Goal: Information Seeking & Learning: Understand process/instructions

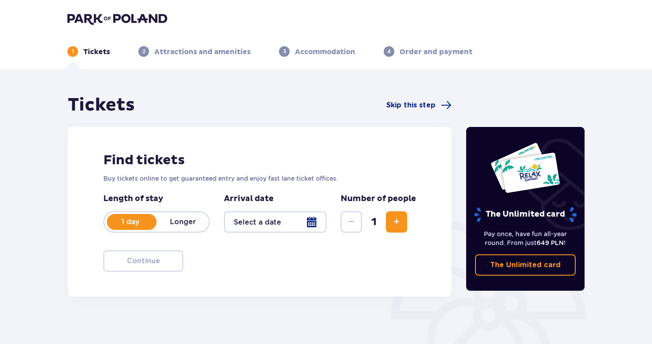
type input "[DATE]"
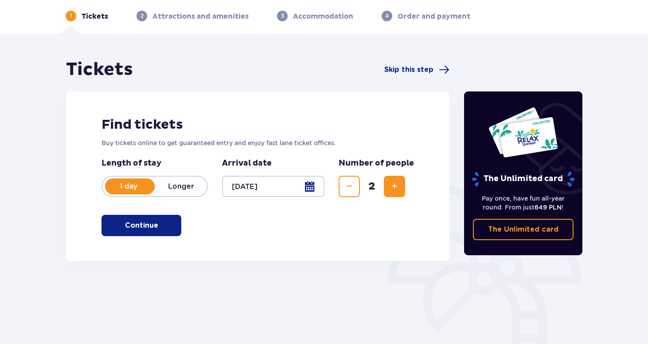
scroll to position [36, 0]
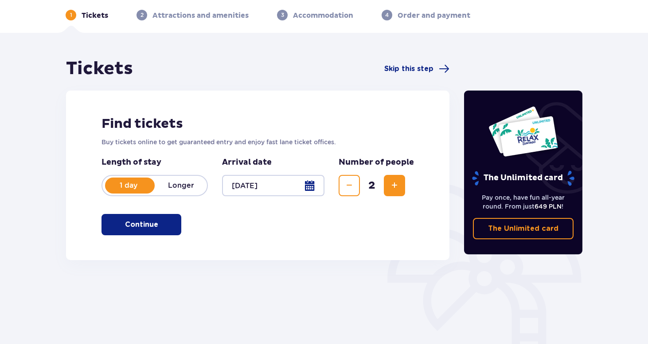
click at [139, 227] on p "Continue" at bounding box center [141, 224] width 33 height 10
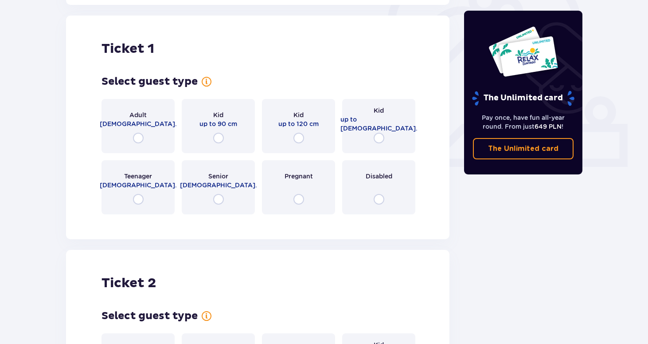
scroll to position [296, 0]
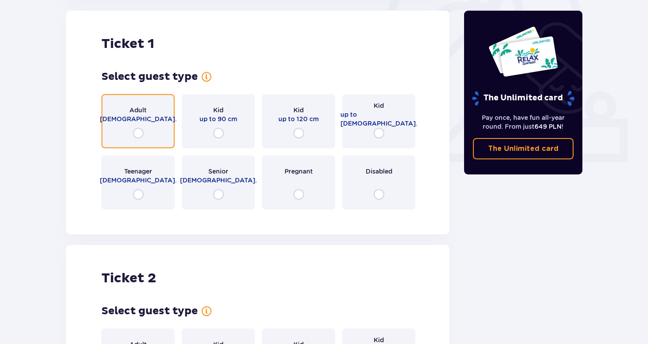
click at [139, 133] on input "radio" at bounding box center [138, 133] width 11 height 11
radio input "true"
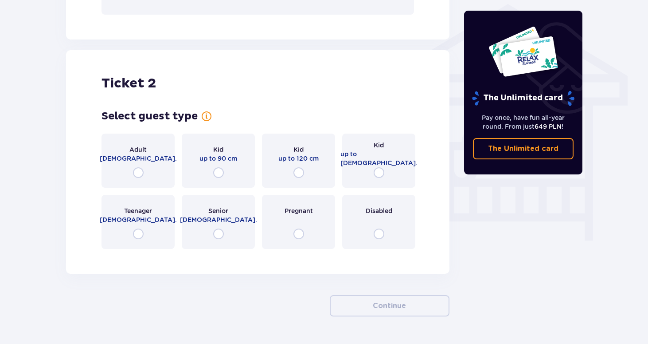
scroll to position [716, 0]
click at [301, 175] on input "radio" at bounding box center [299, 172] width 11 height 11
radio input "true"
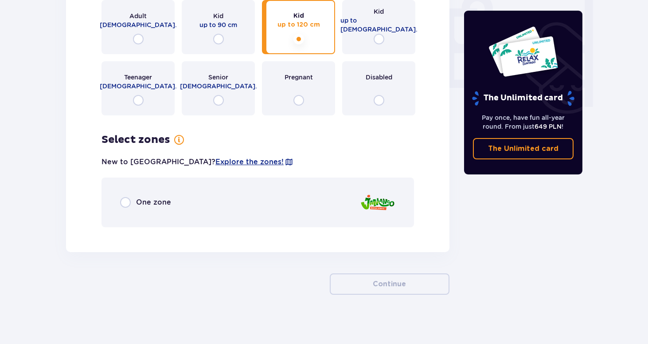
scroll to position [853, 0]
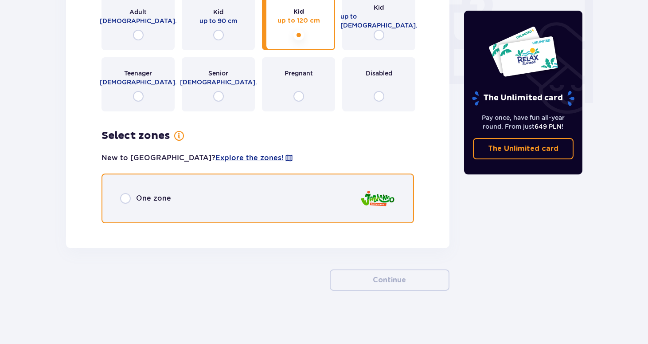
click at [125, 197] on input "radio" at bounding box center [125, 198] width 11 height 11
radio input "true"
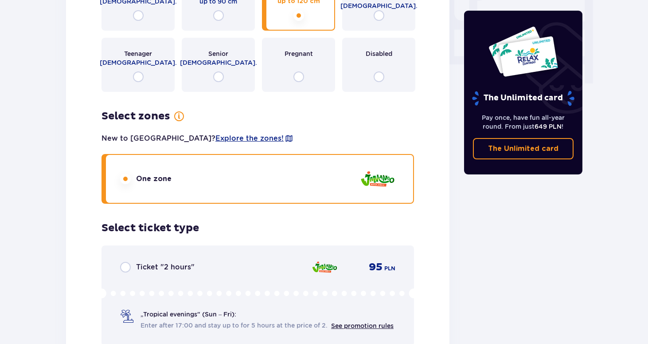
scroll to position [789, 0]
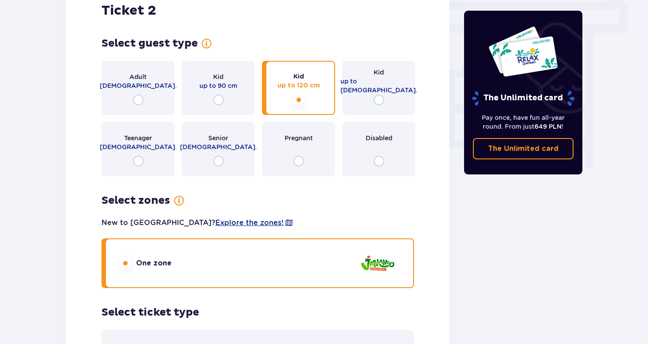
click at [385, 96] on div "Kid up to 16 y.o." at bounding box center [378, 88] width 73 height 54
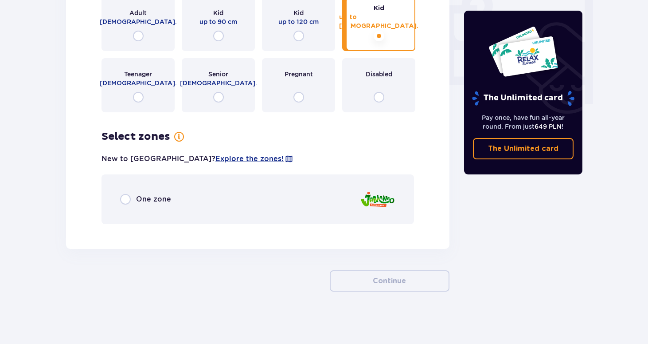
scroll to position [853, 0]
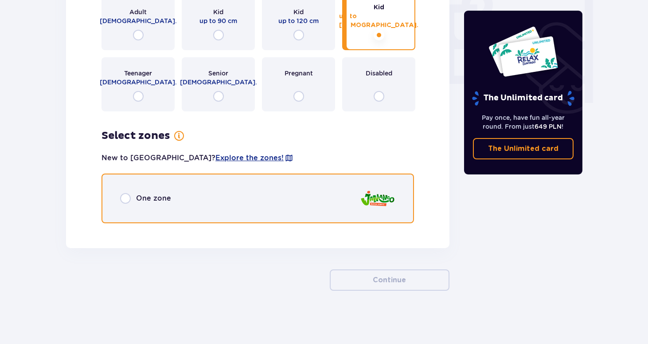
click at [129, 194] on input "radio" at bounding box center [125, 198] width 11 height 11
radio input "true"
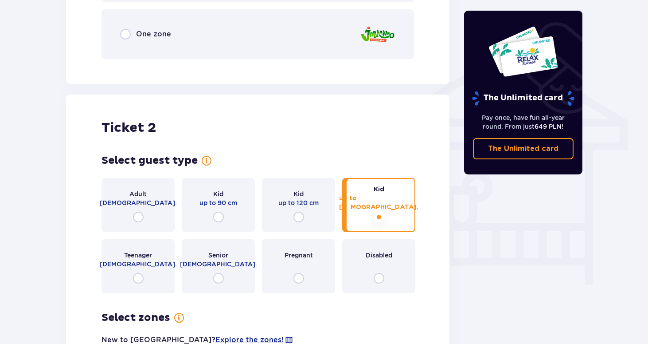
scroll to position [470, 0]
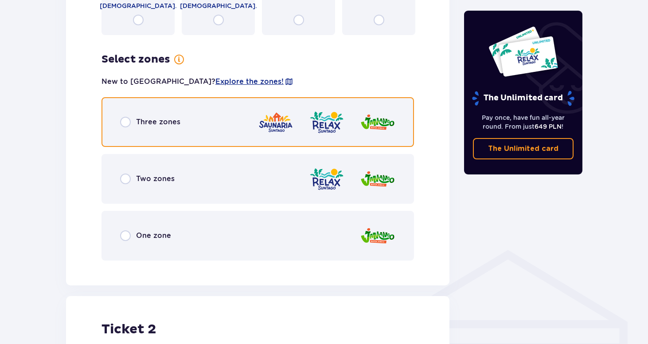
click at [124, 122] on input "radio" at bounding box center [125, 122] width 11 height 11
radio input "true"
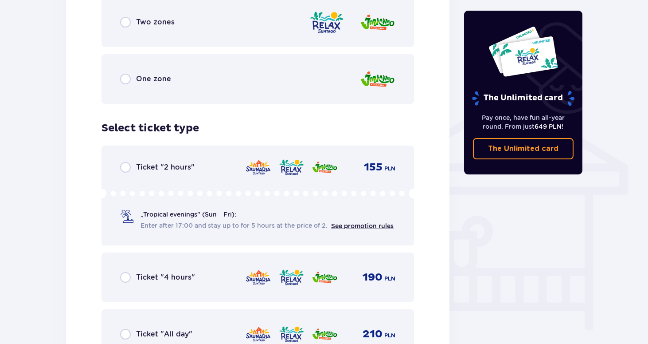
scroll to position [602, 0]
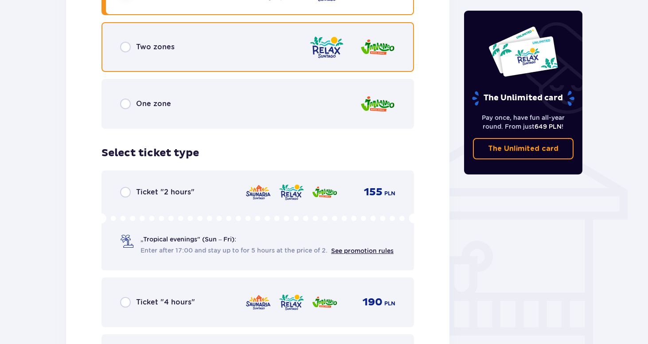
click at [125, 49] on input "radio" at bounding box center [125, 47] width 11 height 11
radio input "true"
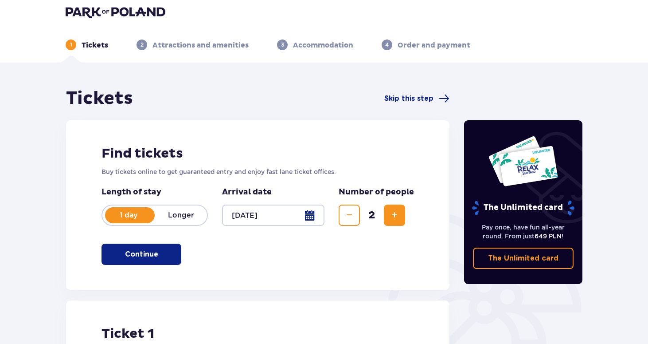
scroll to position [0, 0]
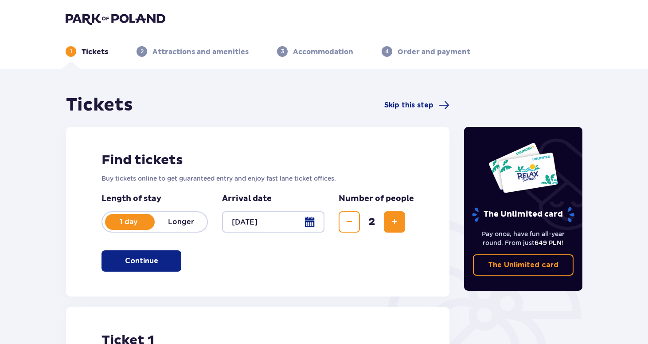
click at [120, 18] on img at bounding box center [116, 18] width 100 height 12
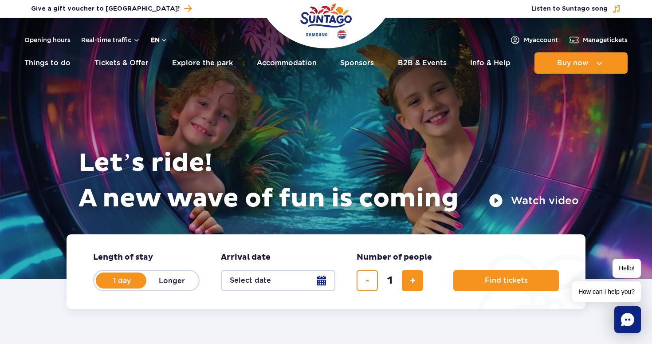
click at [159, 39] on button "en" at bounding box center [159, 39] width 17 height 9
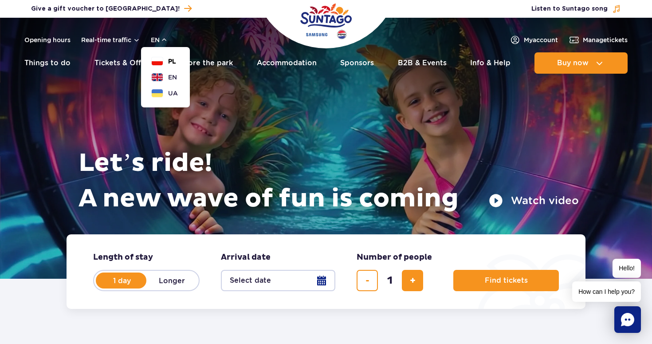
click at [168, 63] on span "PL" at bounding box center [172, 61] width 8 height 9
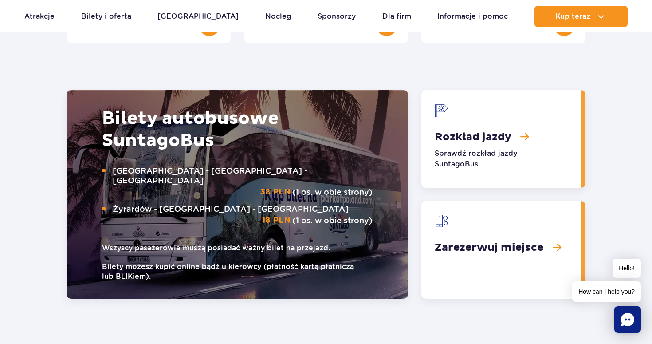
scroll to position [1142, 0]
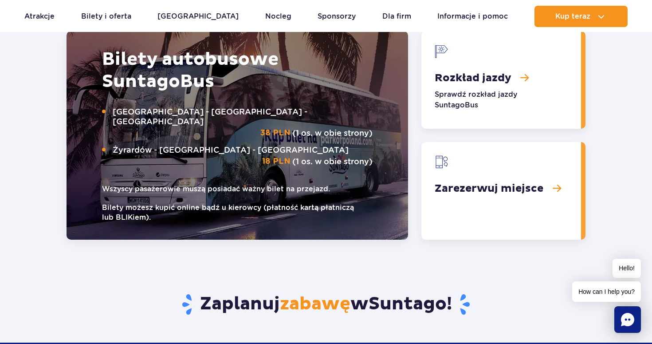
click at [507, 95] on link "Rozkład jazdy" at bounding box center [501, 80] width 160 height 98
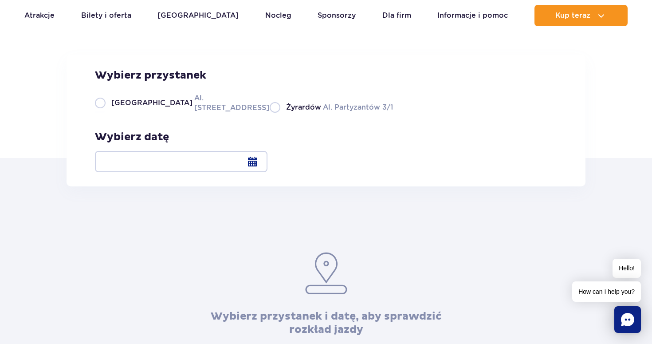
scroll to position [78, 0]
click at [102, 112] on label "Warszawa Al. Jerozolimskie 56" at bounding box center [177, 102] width 164 height 20
click at [102, 112] on input "Warszawa Al. Jerozolimskie 56" at bounding box center [100, 111] width 10 height 2
radio input "true"
click at [267, 162] on div at bounding box center [181, 160] width 172 height 21
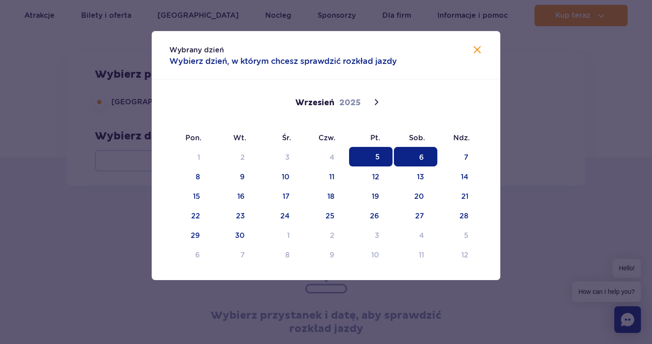
click at [419, 153] on span "6" at bounding box center [415, 157] width 43 height 20
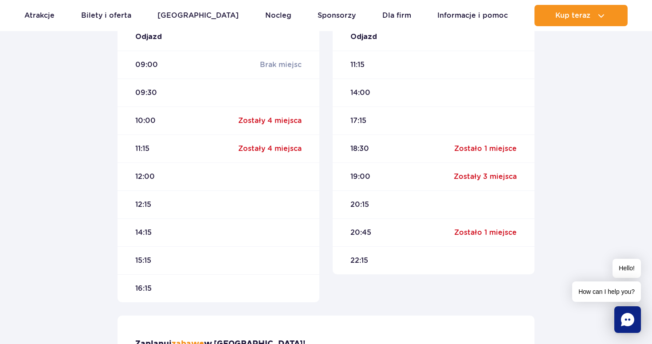
scroll to position [319, 0]
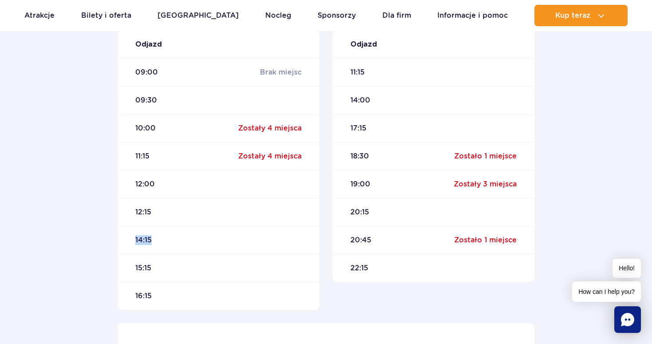
drag, startPoint x: 156, startPoint y: 240, endPoint x: 134, endPoint y: 240, distance: 21.7
click at [134, 240] on div "14:15" at bounding box center [218, 240] width 202 height 28
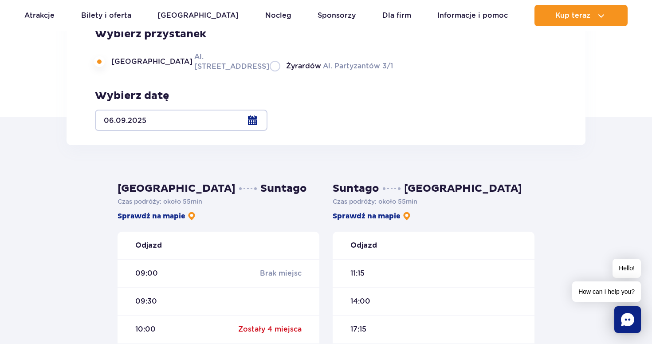
scroll to position [116, 0]
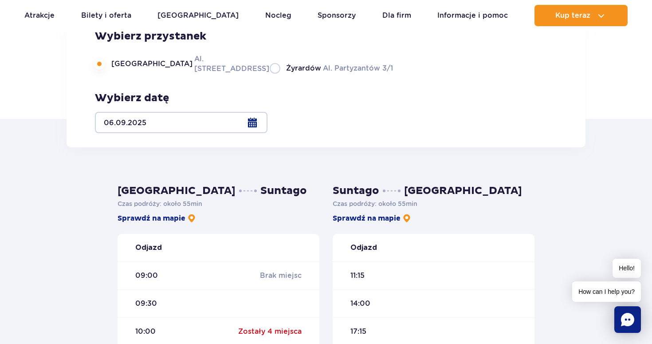
click at [270, 74] on label "Żyrardów Al. Partyzantów 3/1" at bounding box center [331, 68] width 123 height 11
click at [270, 74] on input "Żyrardów Al. Partyzantów 3/1" at bounding box center [275, 73] width 10 height 2
radio input "true"
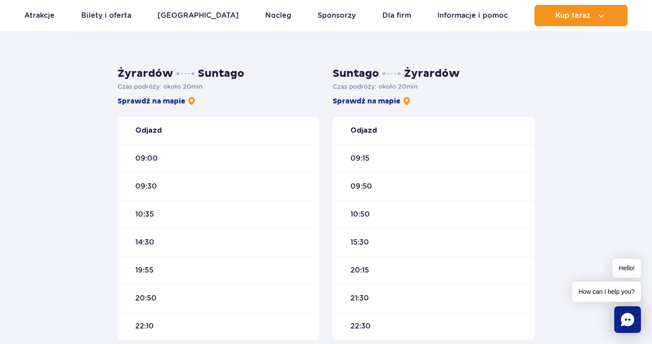
scroll to position [234, 0]
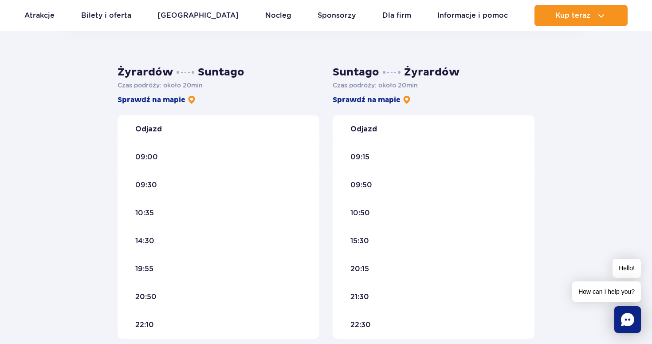
click at [574, 188] on div "Żyrardów Suntago Czas podróży : około 20 min Sprawdź na mapie Odjazd 09:00 09:3…" at bounding box center [326, 234] width 652 height 411
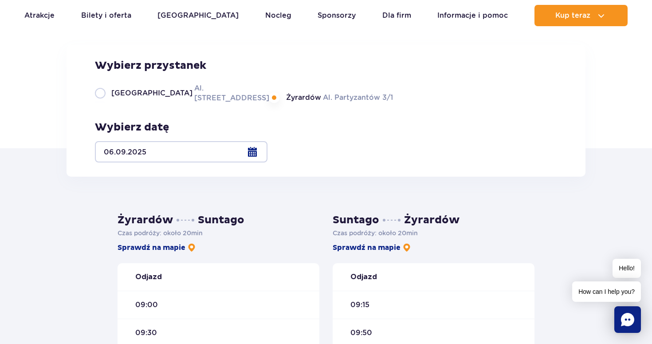
scroll to position [18, 0]
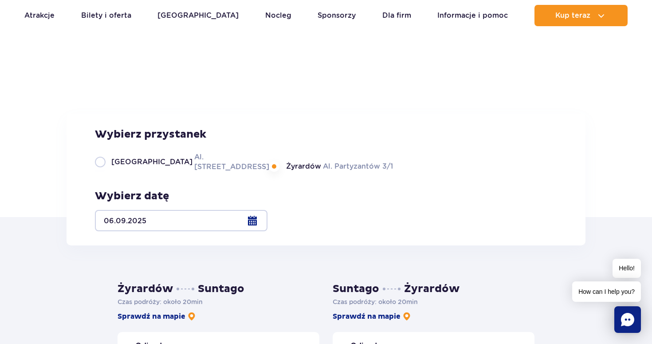
click at [99, 172] on label "Warszawa Al. Jerozolimskie 56" at bounding box center [177, 162] width 164 height 20
click at [99, 172] on input "Warszawa Al. Jerozolimskie 56" at bounding box center [100, 171] width 10 height 2
radio input "true"
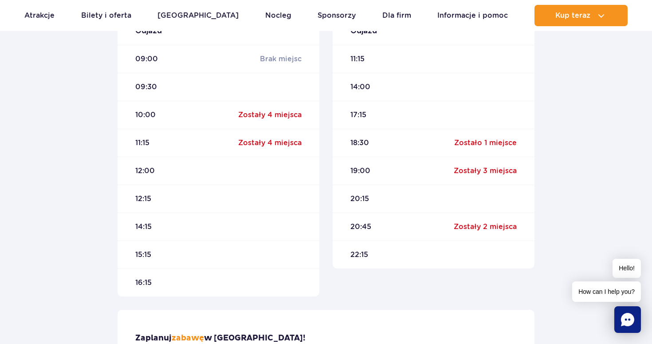
scroll to position [333, 0]
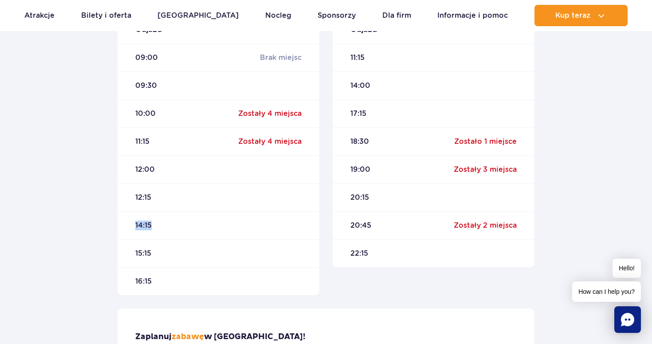
drag, startPoint x: 136, startPoint y: 226, endPoint x: 152, endPoint y: 227, distance: 16.4
click at [152, 227] on div "14:15" at bounding box center [218, 225] width 202 height 28
click at [141, 226] on span "14:15" at bounding box center [143, 225] width 16 height 10
drag, startPoint x: 157, startPoint y: 226, endPoint x: 129, endPoint y: 226, distance: 28.8
click at [129, 226] on div "14:15" at bounding box center [218, 225] width 202 height 28
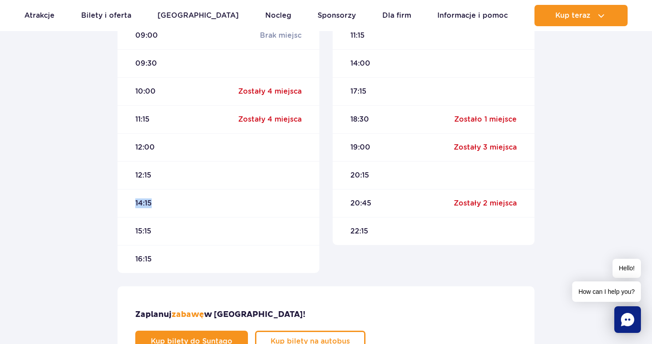
scroll to position [364, 0]
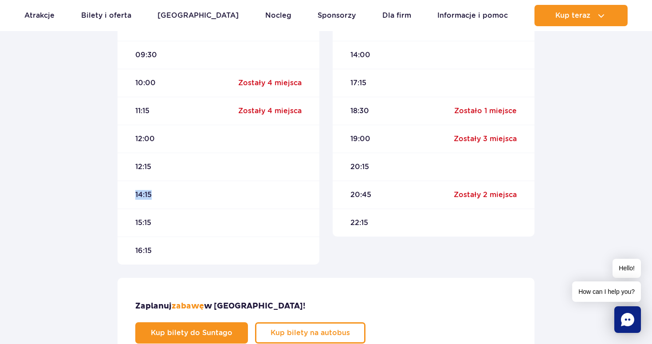
click at [128, 198] on div "14:15" at bounding box center [218, 194] width 202 height 28
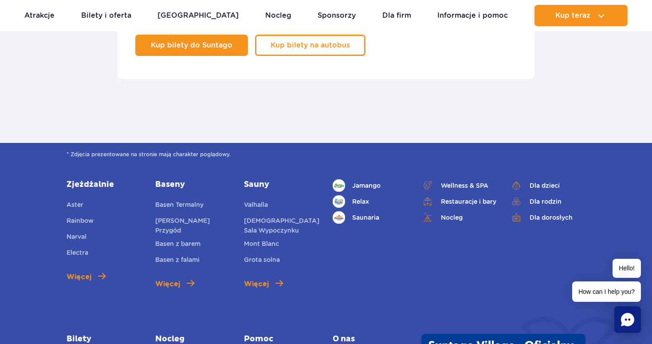
scroll to position [655, 0]
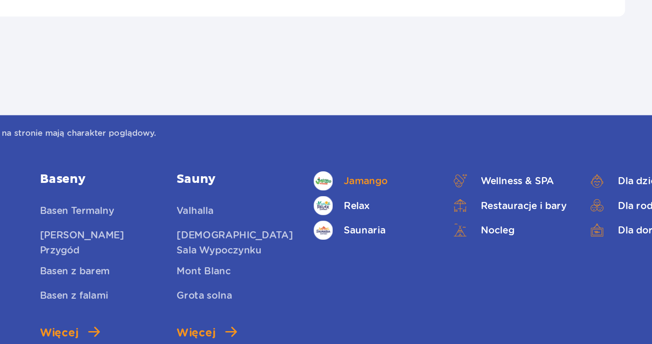
click at [366, 177] on span "Jamango" at bounding box center [366, 182] width 28 height 10
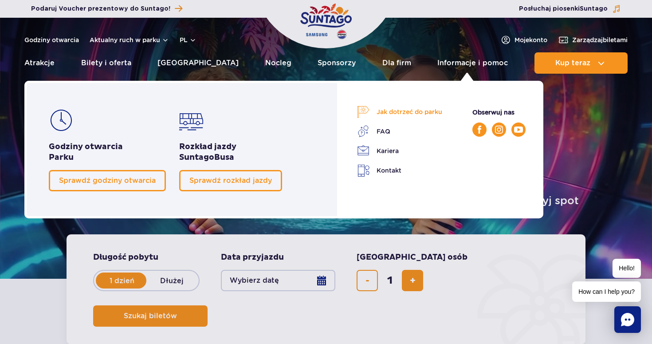
click at [392, 111] on link "Jak dotrzeć do parku" at bounding box center [399, 112] width 85 height 12
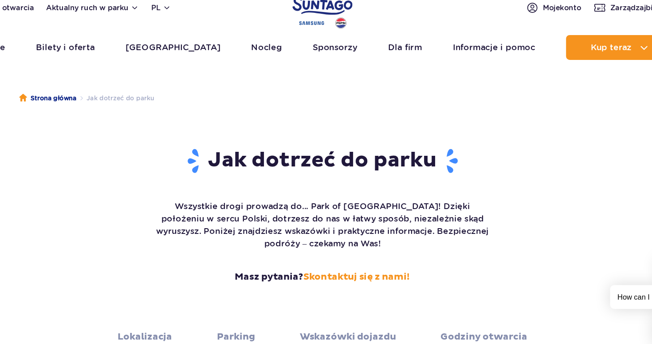
scroll to position [130, 0]
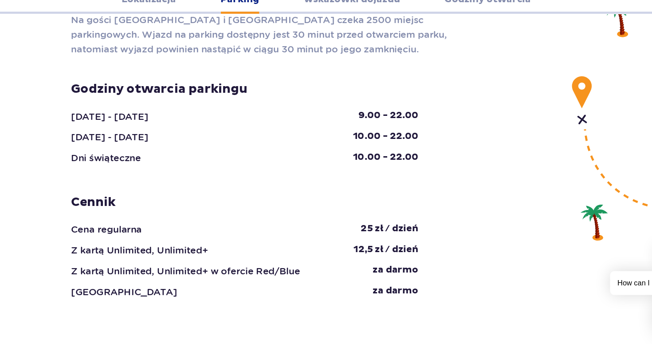
scroll to position [989, 0]
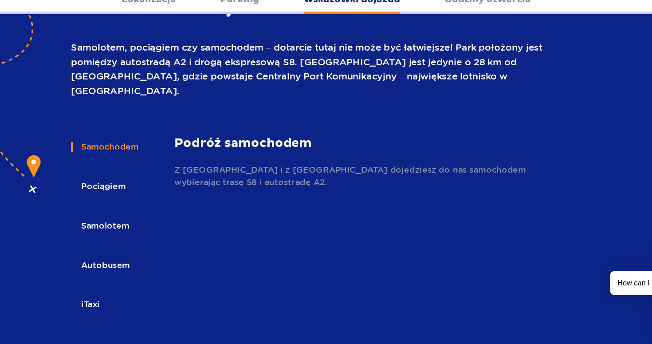
scroll to position [1249, 0]
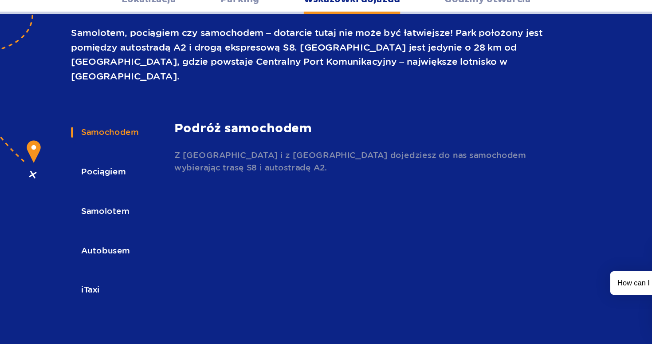
click at [150, 187] on button "Pociągiem" at bounding box center [138, 197] width 55 height 20
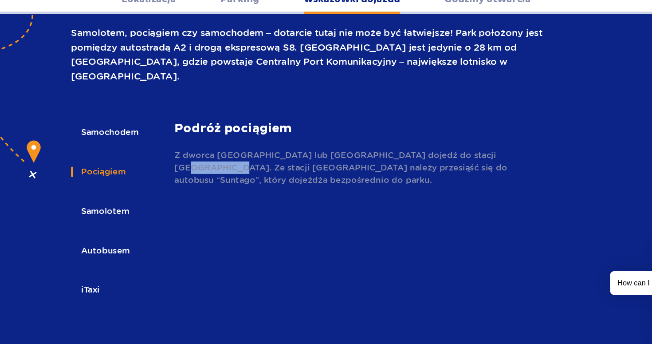
drag, startPoint x: 501, startPoint y: 147, endPoint x: 465, endPoint y: 147, distance: 36.4
click at [465, 177] on p "Z dworca Warszawa Centralna lub Warszawa Śródmieście dojedź do stacji Żyrardów.…" at bounding box center [360, 193] width 320 height 32
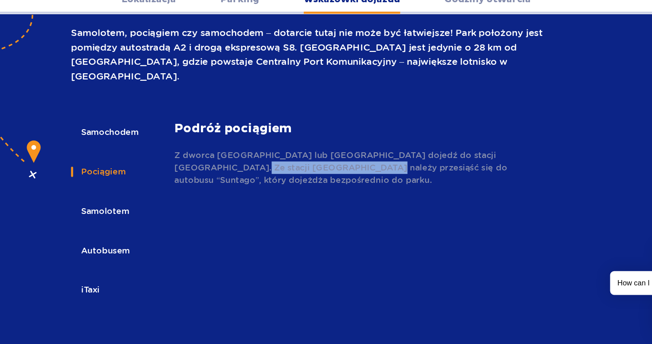
drag, startPoint x: 231, startPoint y: 158, endPoint x: 303, endPoint y: 161, distance: 71.9
click at [303, 177] on p "Z dworca Warszawa Centralna lub Warszawa Śródmieście dojedź do stacji Żyrardów.…" at bounding box center [360, 193] width 320 height 32
click at [149, 254] on button "Autobusem" at bounding box center [140, 264] width 58 height 20
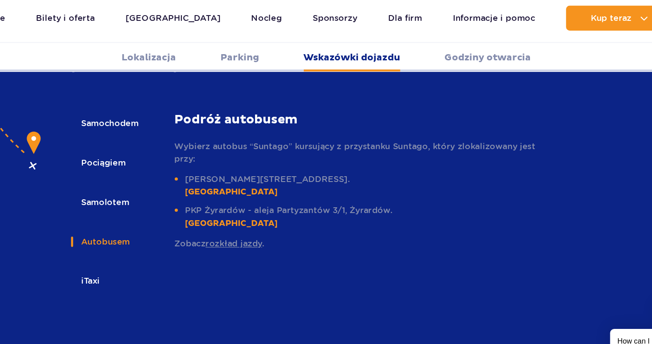
scroll to position [1306, 0]
click at [254, 204] on link "rozkład jazdy" at bounding box center [250, 208] width 48 height 8
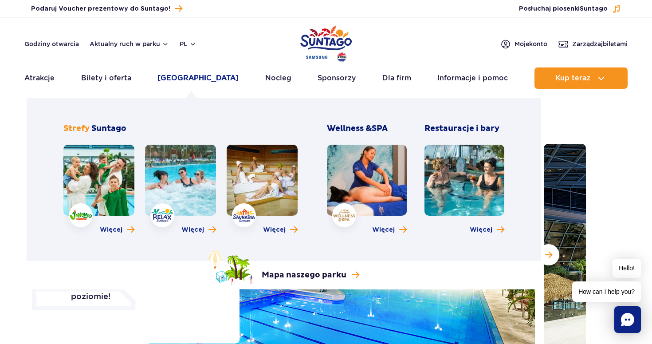
click at [192, 79] on link "[GEOGRAPHIC_DATA]" at bounding box center [197, 77] width 81 height 21
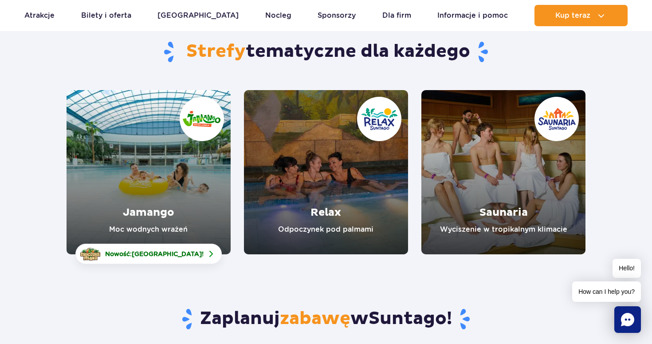
scroll to position [87, 0]
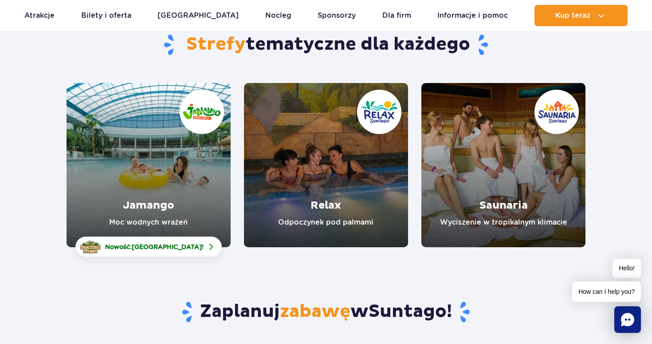
click at [365, 188] on link "Relax" at bounding box center [326, 165] width 164 height 164
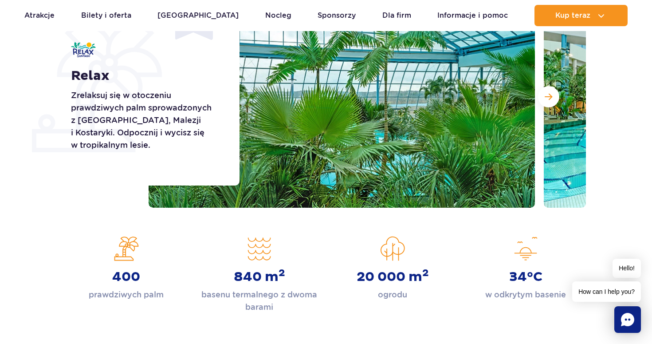
scroll to position [106, 0]
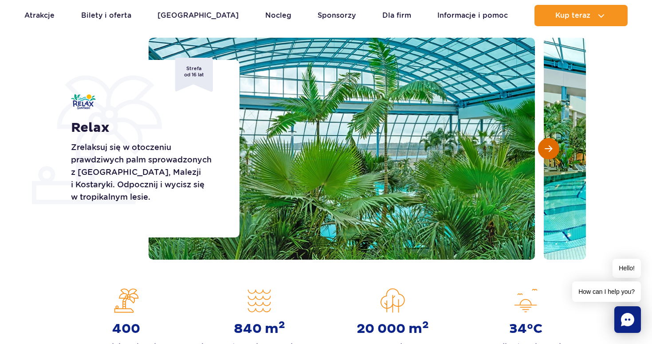
click at [548, 155] on button "Następny slajd" at bounding box center [548, 148] width 21 height 21
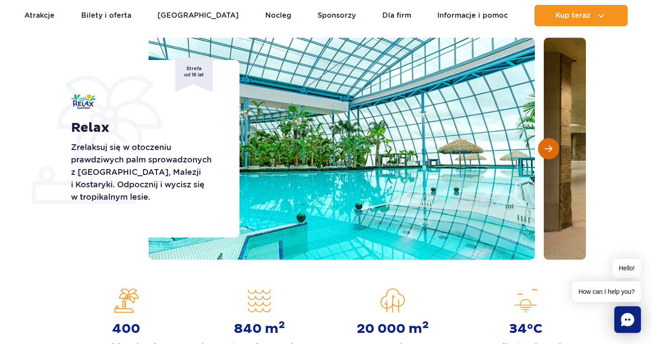
click at [548, 155] on button "Następny slajd" at bounding box center [548, 148] width 21 height 21
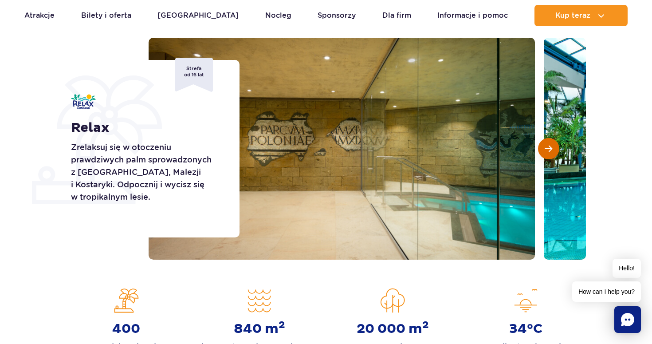
click at [549, 155] on button "Następny slajd" at bounding box center [548, 148] width 21 height 21
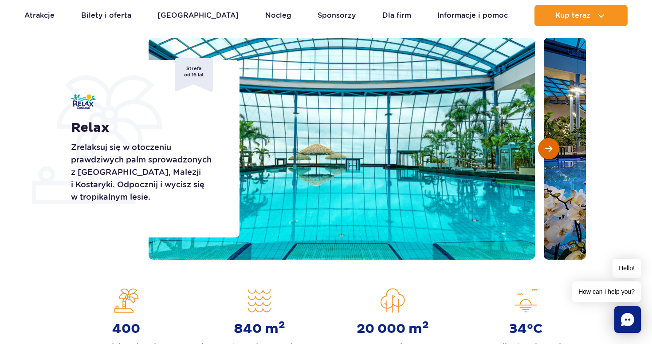
click at [549, 152] on span "Następny slajd" at bounding box center [548, 149] width 8 height 8
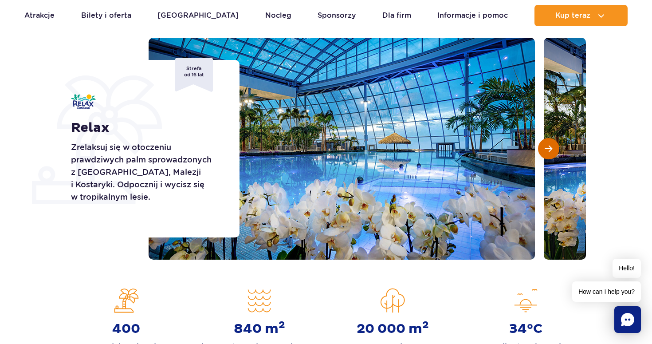
click at [554, 147] on button "Następny slajd" at bounding box center [548, 148] width 21 height 21
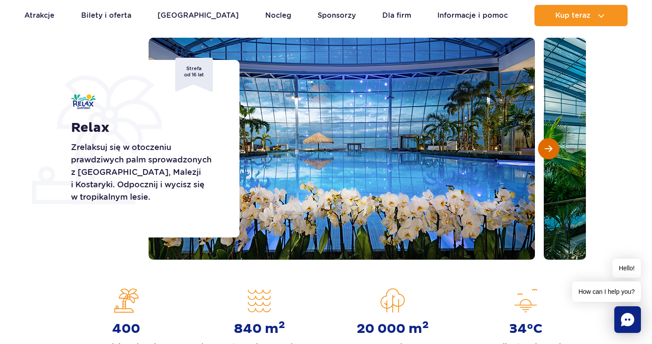
click at [554, 147] on button "Następny slajd" at bounding box center [548, 148] width 21 height 21
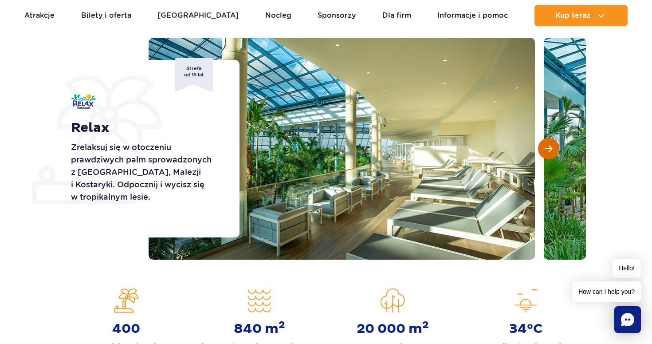
click at [554, 149] on button "Następny slajd" at bounding box center [548, 148] width 21 height 21
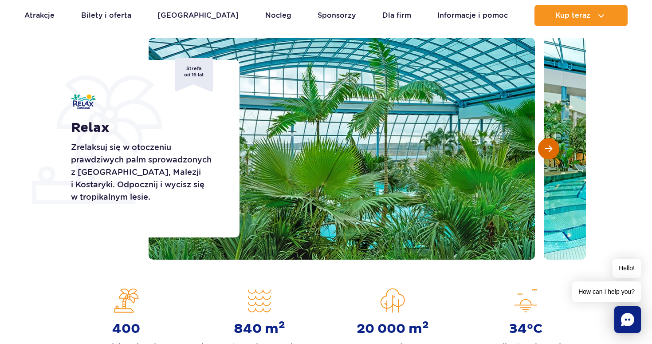
click at [554, 149] on button "Następny slajd" at bounding box center [548, 148] width 21 height 21
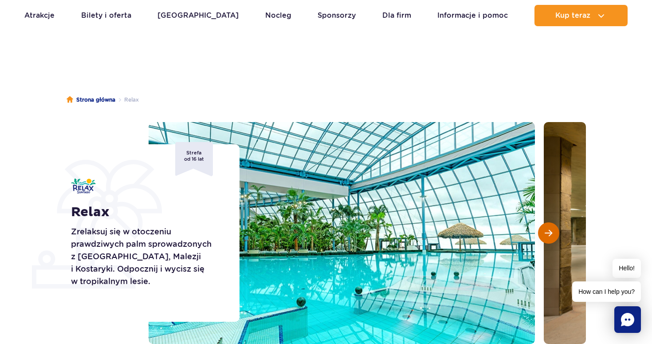
scroll to position [0, 0]
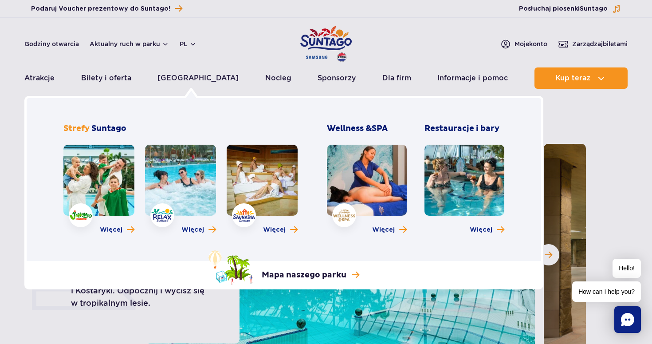
click at [104, 197] on link at bounding box center [98, 180] width 71 height 71
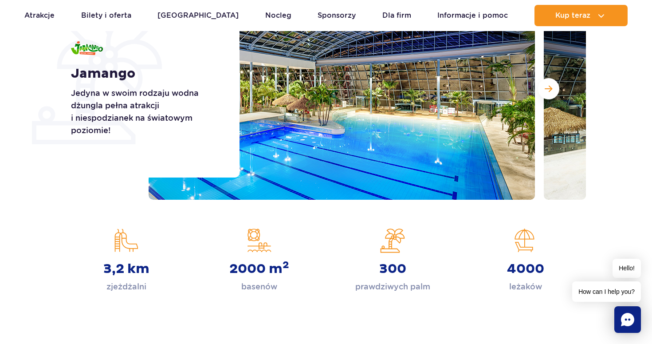
scroll to position [103, 0]
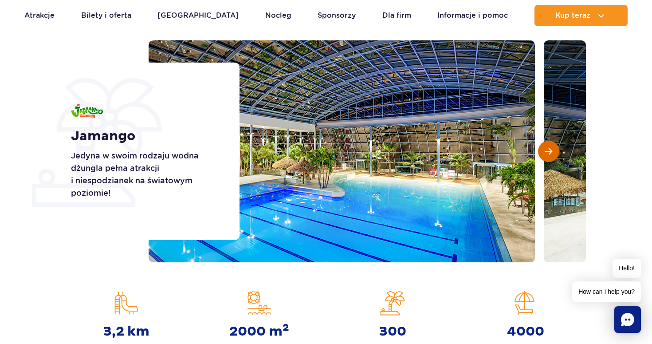
click at [552, 157] on button "Następny slajd" at bounding box center [548, 151] width 21 height 21
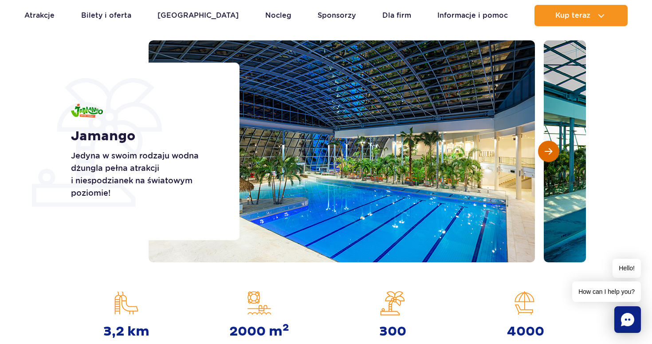
click at [552, 157] on button "Następny slajd" at bounding box center [548, 151] width 21 height 21
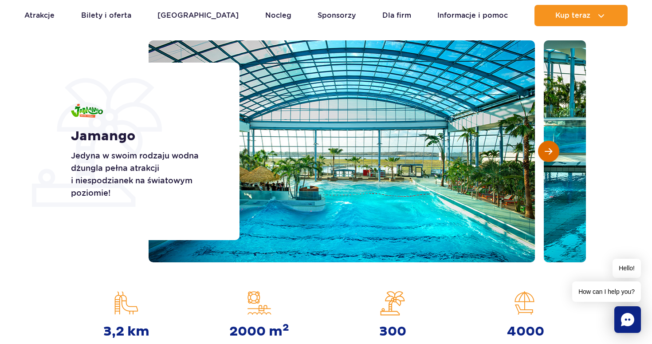
click at [552, 157] on button "Następny slajd" at bounding box center [548, 151] width 21 height 21
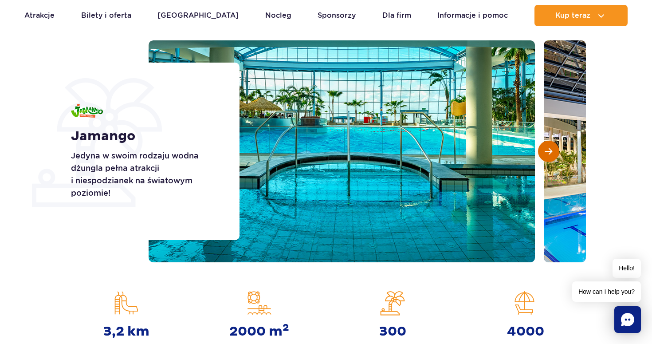
click at [552, 157] on button "Następny slajd" at bounding box center [548, 151] width 21 height 21
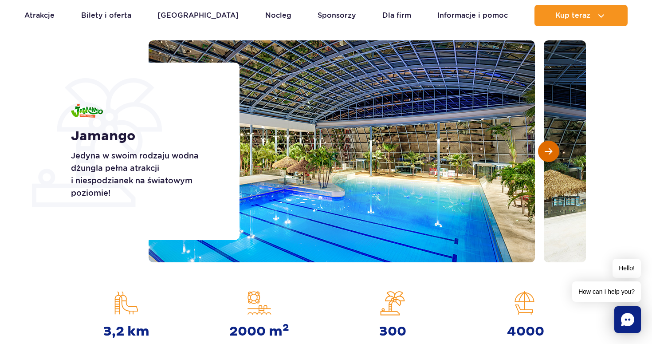
click at [552, 157] on button "Następny slajd" at bounding box center [548, 151] width 21 height 21
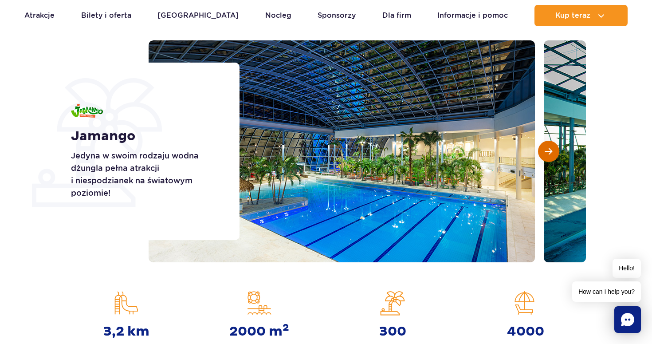
click at [552, 157] on button "Następny slajd" at bounding box center [548, 151] width 21 height 21
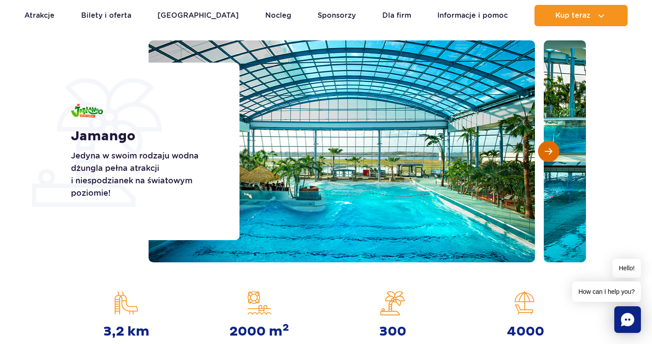
click at [552, 157] on button "Następny slajd" at bounding box center [548, 151] width 21 height 21
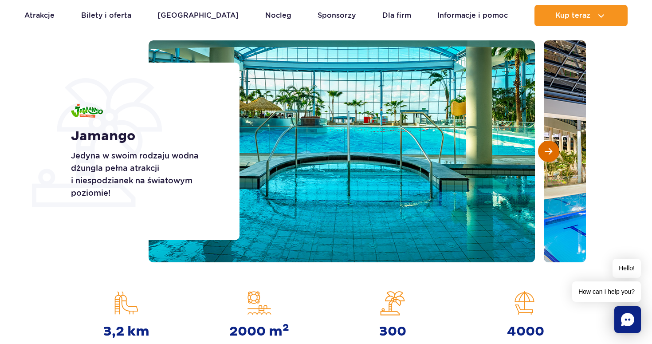
click at [552, 157] on button "Następny slajd" at bounding box center [548, 151] width 21 height 21
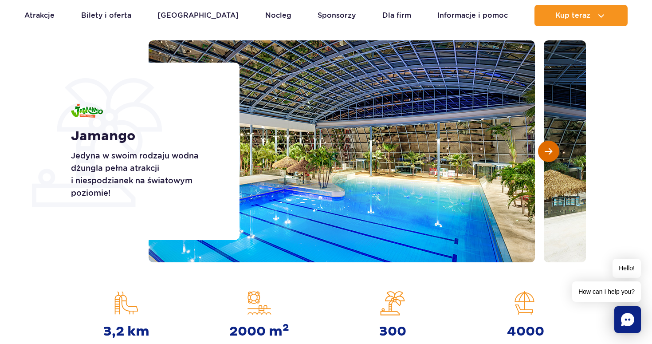
click at [552, 157] on button "Następny slajd" at bounding box center [548, 151] width 21 height 21
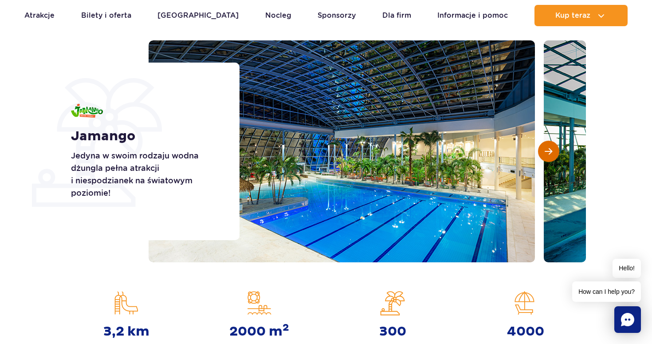
click at [552, 157] on button "Następny slajd" at bounding box center [548, 151] width 21 height 21
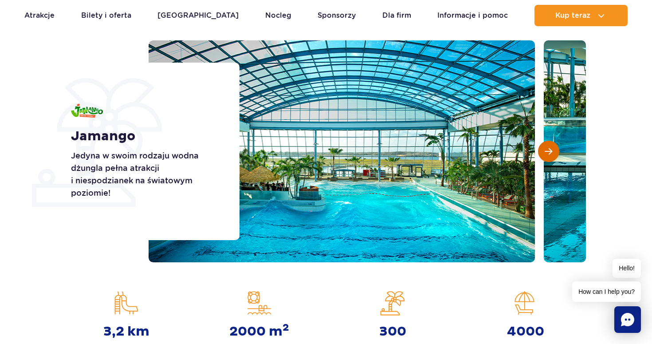
click at [552, 157] on button "Następny slajd" at bounding box center [548, 151] width 21 height 21
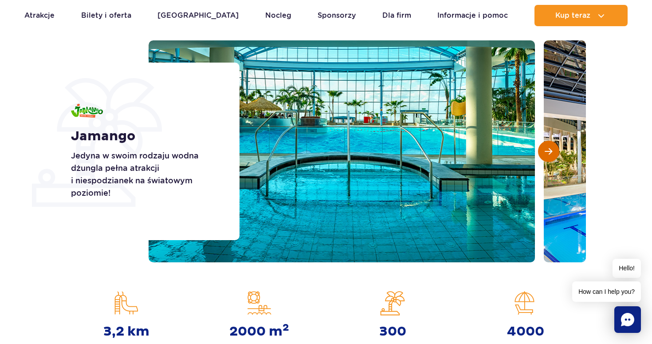
click at [552, 157] on button "Następny slajd" at bounding box center [548, 151] width 21 height 21
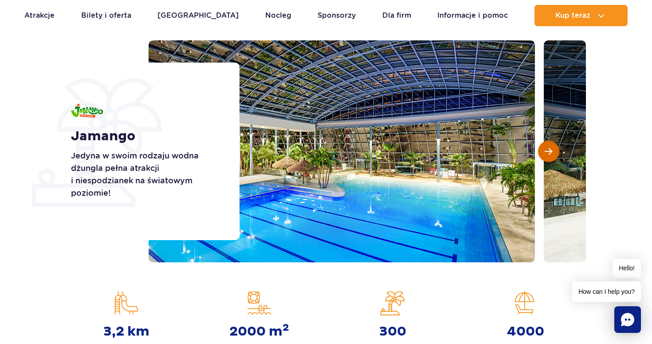
click at [552, 157] on button "Następny slajd" at bounding box center [548, 151] width 21 height 21
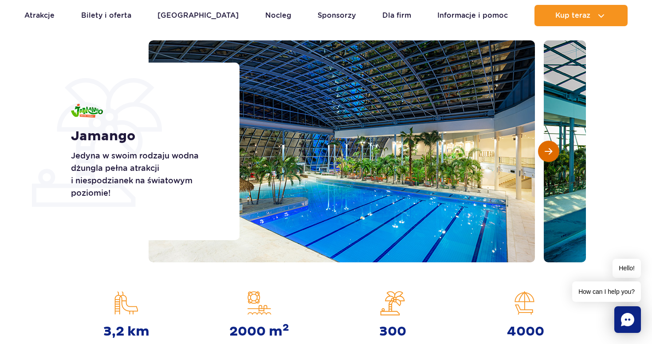
click at [552, 157] on button "Następny slajd" at bounding box center [548, 151] width 21 height 21
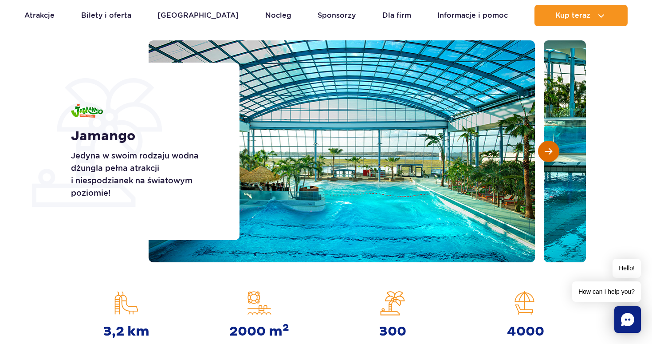
click at [552, 157] on button "Następny slajd" at bounding box center [548, 151] width 21 height 21
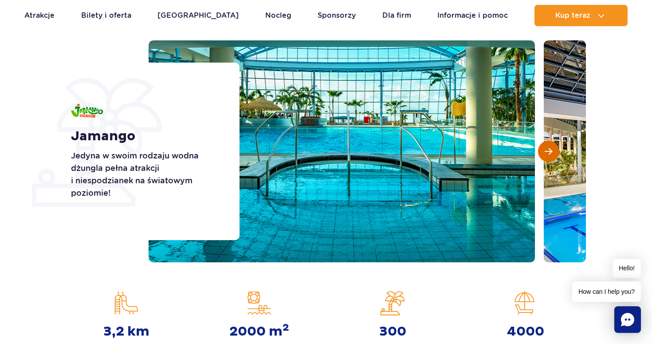
click at [552, 157] on button "Następny slajd" at bounding box center [548, 151] width 21 height 21
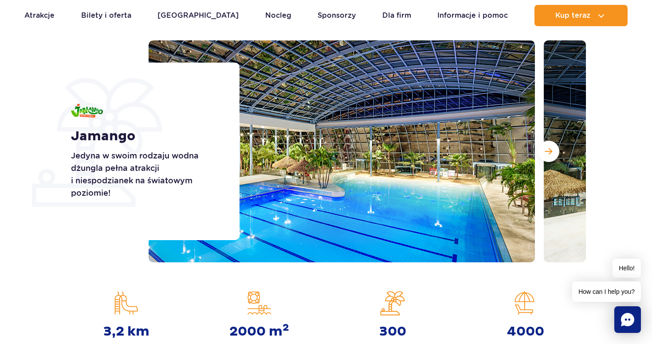
scroll to position [0, 0]
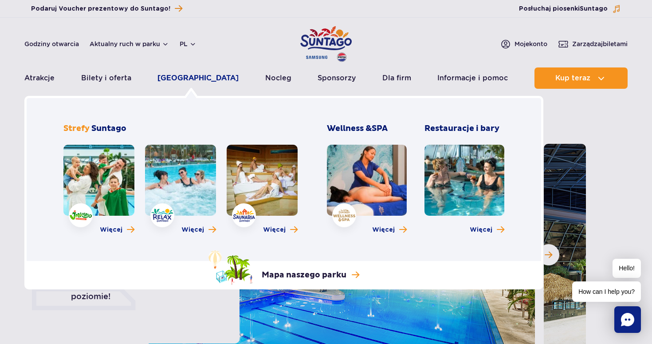
click at [184, 78] on link "[GEOGRAPHIC_DATA]" at bounding box center [197, 77] width 81 height 21
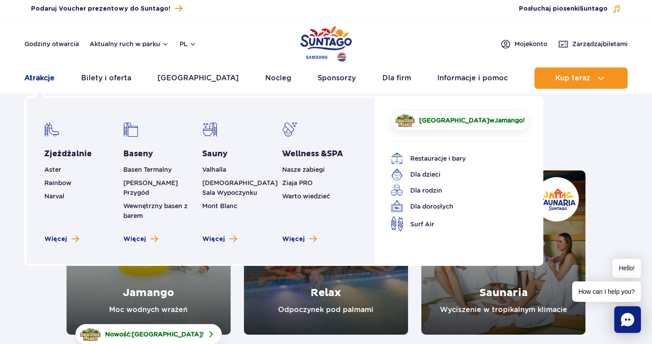
click at [47, 75] on link "Atrakcje" at bounding box center [39, 77] width 30 height 21
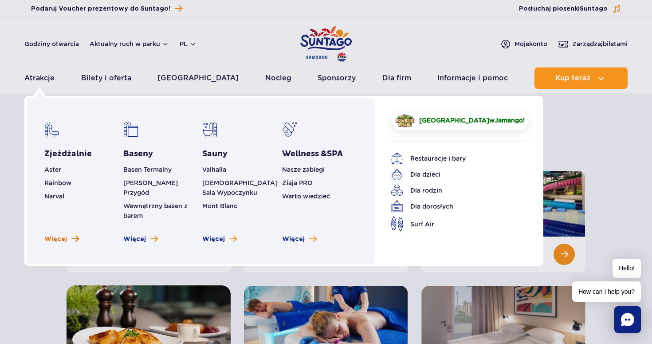
click at [58, 235] on span "Więcej" at bounding box center [55, 239] width 23 height 9
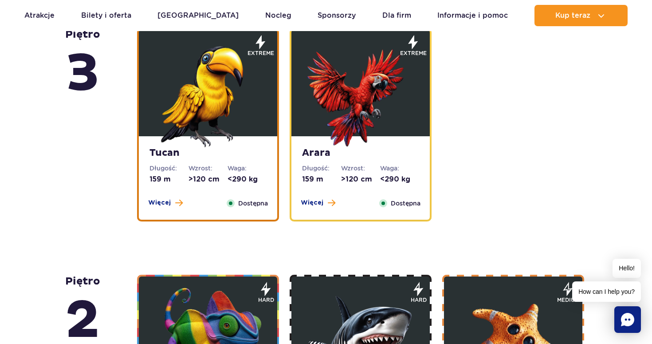
scroll to position [1263, 0]
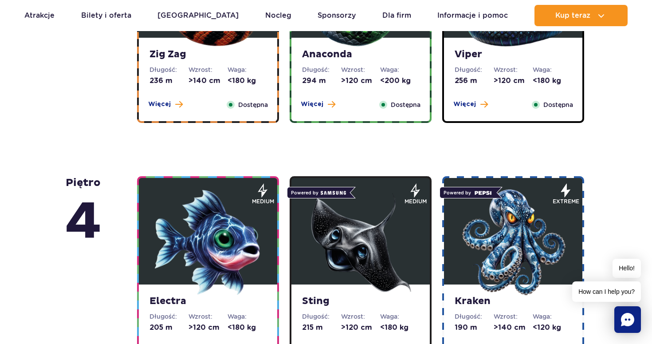
click at [480, 231] on img at bounding box center [513, 242] width 106 height 106
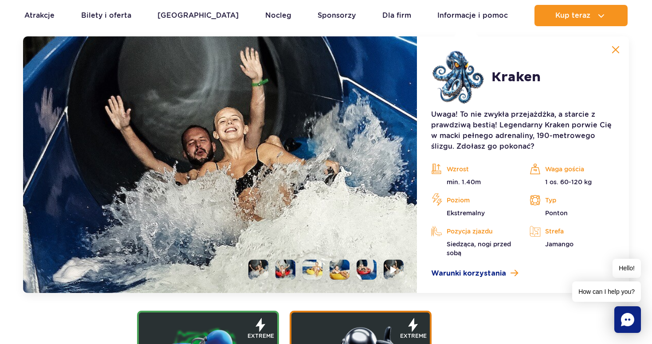
scroll to position [1010, 0]
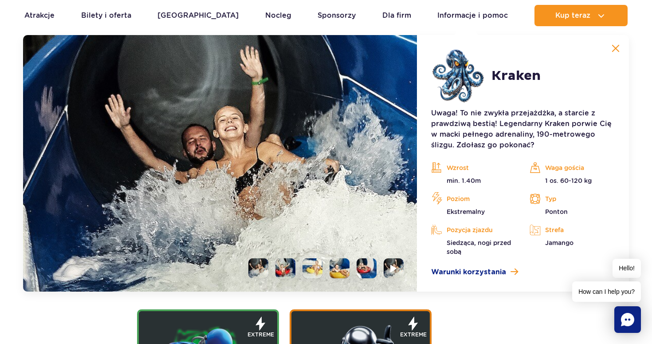
click at [278, 273] on li at bounding box center [285, 268] width 20 height 20
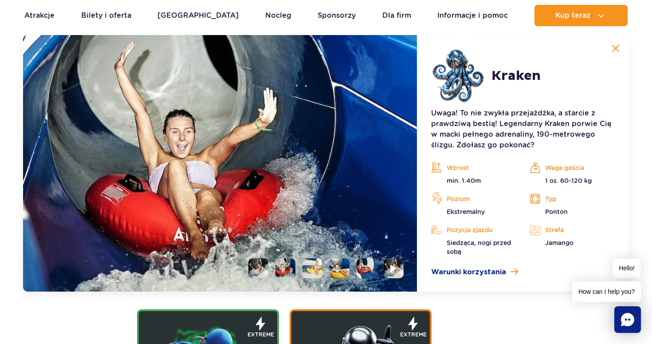
click at [314, 270] on li at bounding box center [312, 268] width 20 height 20
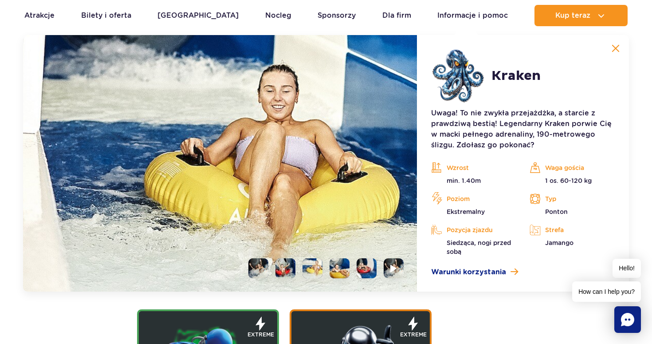
click at [338, 269] on li at bounding box center [339, 268] width 20 height 20
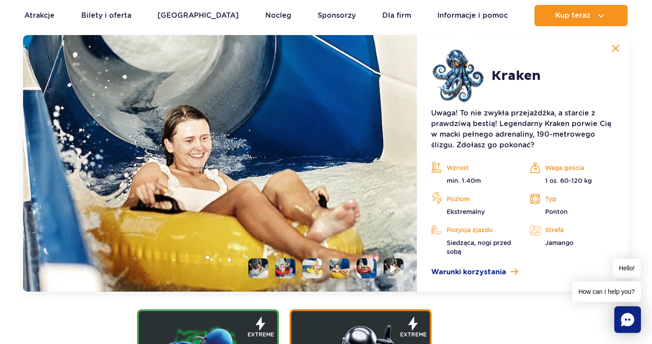
click at [369, 266] on li at bounding box center [366, 268] width 20 height 20
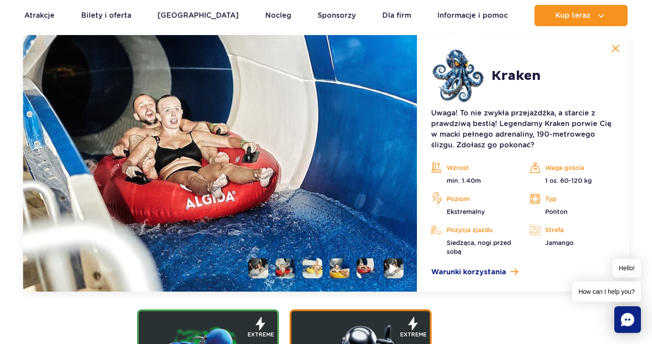
click at [398, 270] on li at bounding box center [394, 268] width 20 height 20
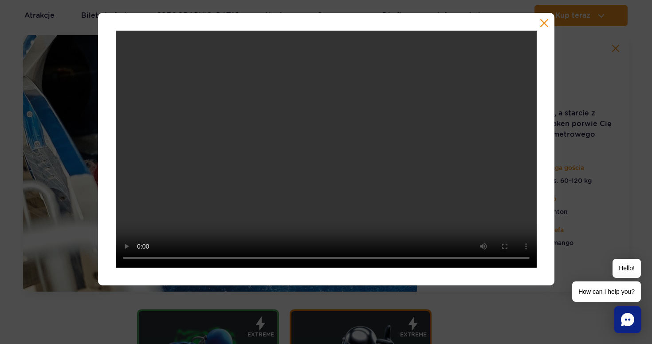
click at [546, 19] on button "button" at bounding box center [544, 23] width 9 height 9
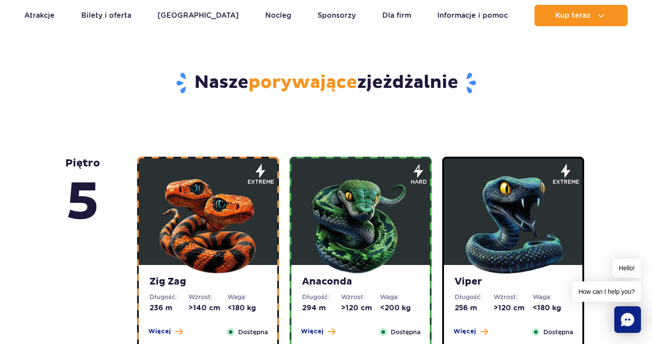
scroll to position [428, 0]
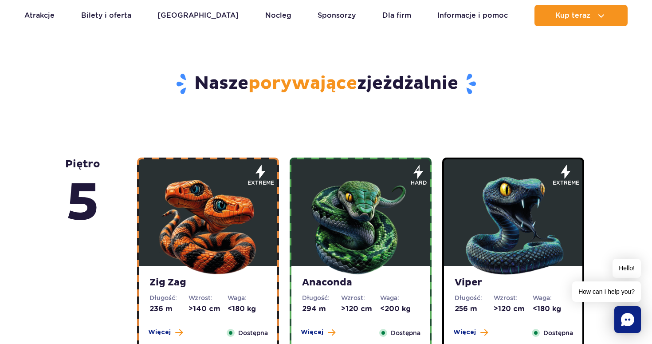
click at [214, 256] on img at bounding box center [208, 223] width 106 height 106
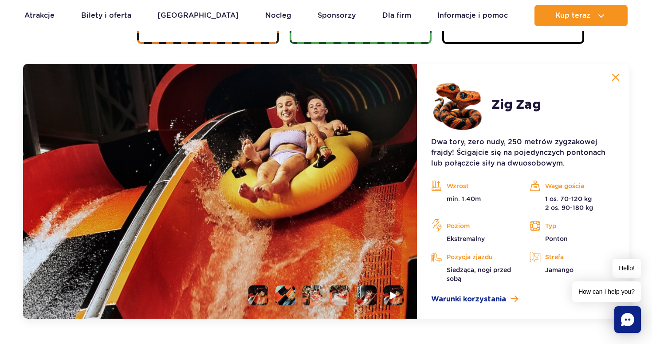
scroll to position [745, 0]
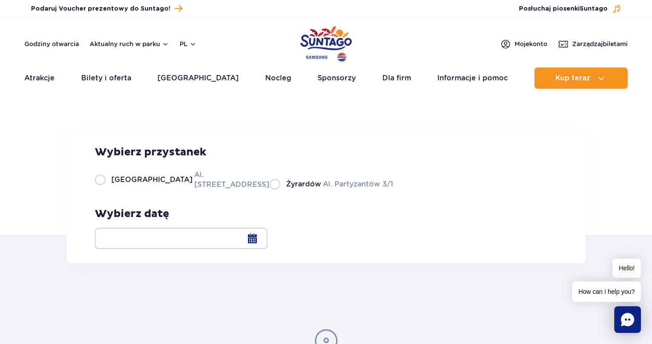
click at [104, 189] on label "Warszawa Al. [STREET_ADDRESS]" at bounding box center [177, 179] width 164 height 20
click at [104, 189] on input "Warszawa Al. [STREET_ADDRESS]" at bounding box center [100, 189] width 10 height 2
radio input "true"
click at [267, 246] on div at bounding box center [181, 237] width 172 height 21
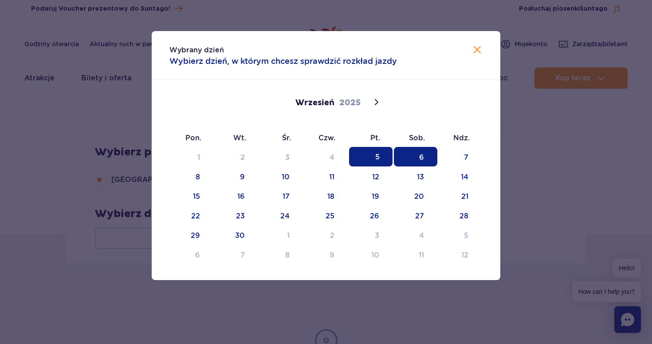
click at [419, 155] on span "6" at bounding box center [415, 157] width 43 height 20
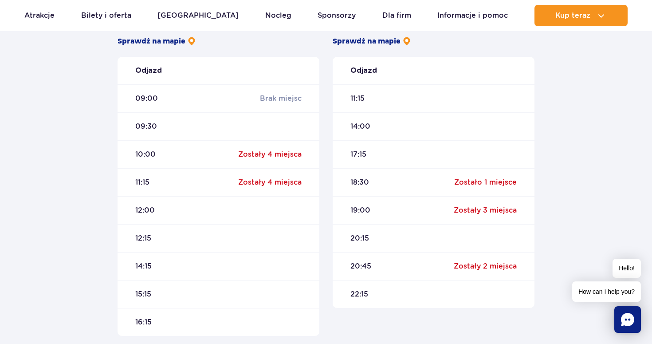
scroll to position [298, 0]
